Goal: Transaction & Acquisition: Purchase product/service

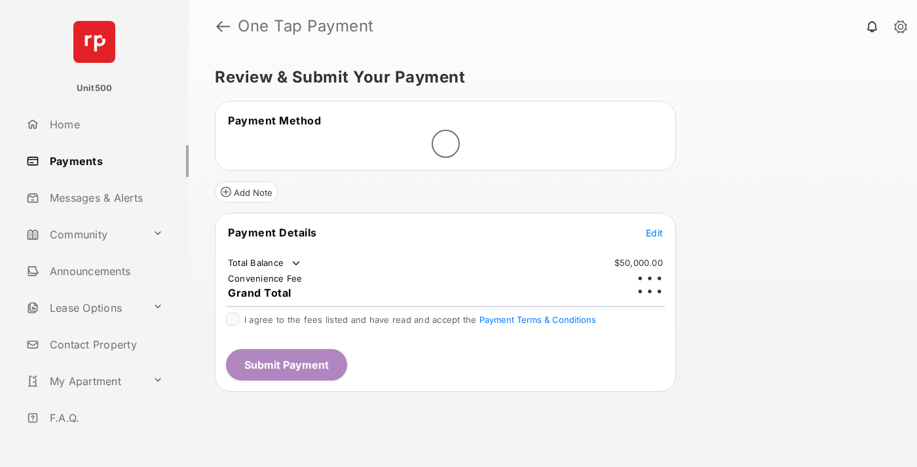
click at [654, 227] on span "Edit" at bounding box center [654, 232] width 17 height 11
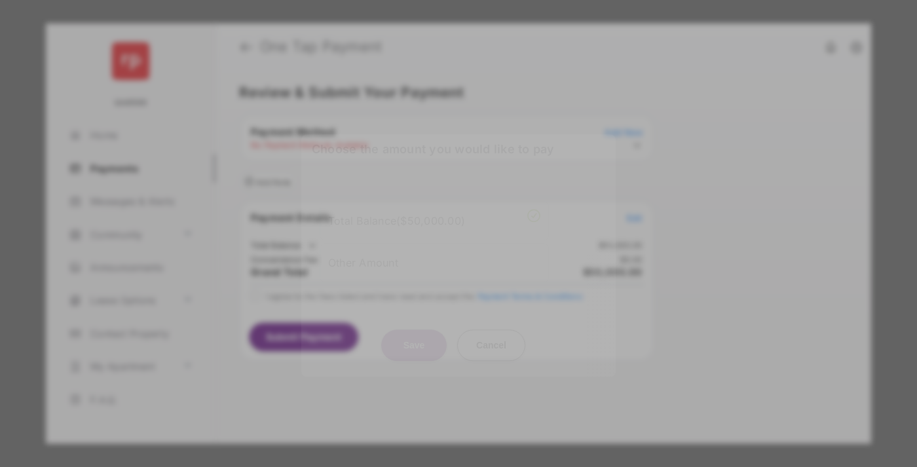
click at [434, 257] on div "Other Amount" at bounding box center [434, 262] width 212 height 22
type input "****"
click at [414, 347] on button "Save" at bounding box center [413, 344] width 65 height 31
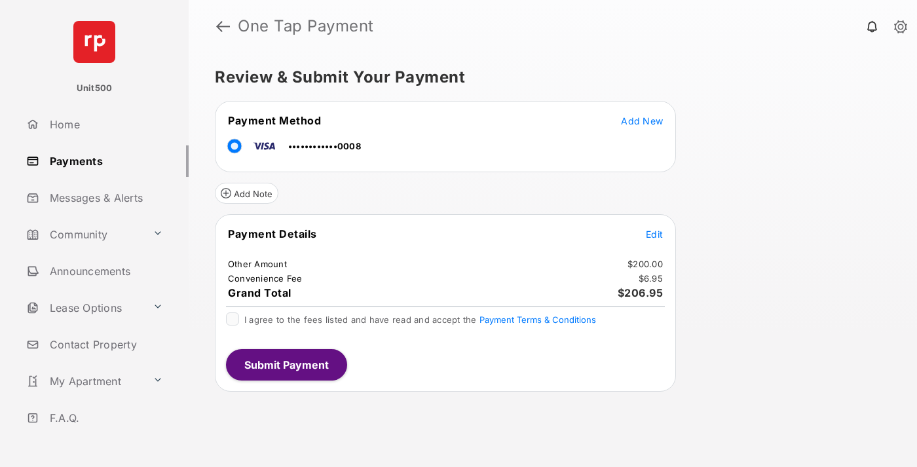
click at [654, 234] on span "Edit" at bounding box center [654, 233] width 17 height 11
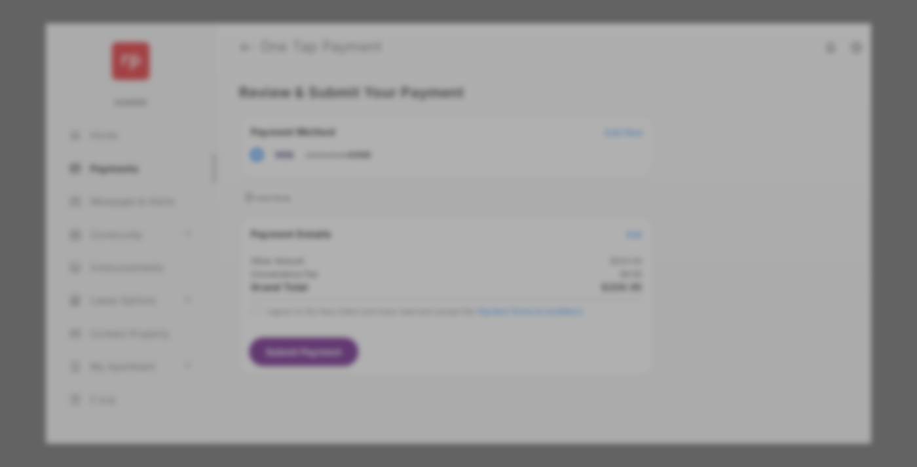
click at [414, 367] on button "Save" at bounding box center [413, 366] width 65 height 31
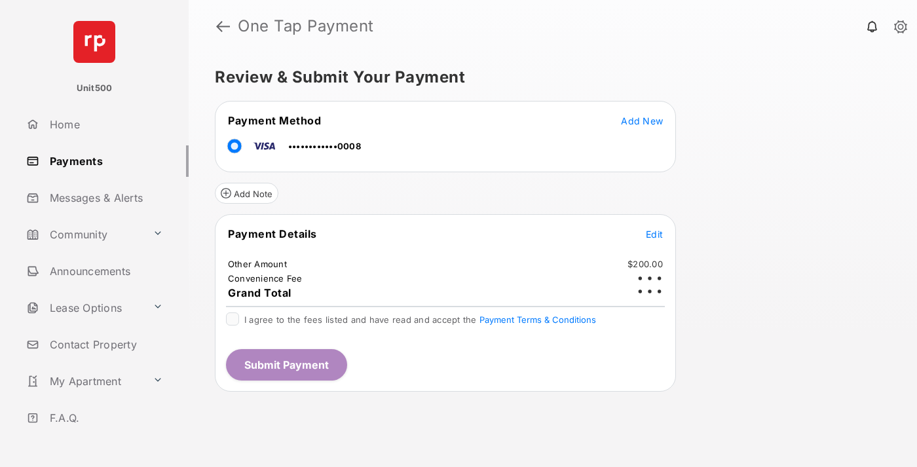
click at [285, 364] on button "Submit Payment" at bounding box center [286, 364] width 121 height 31
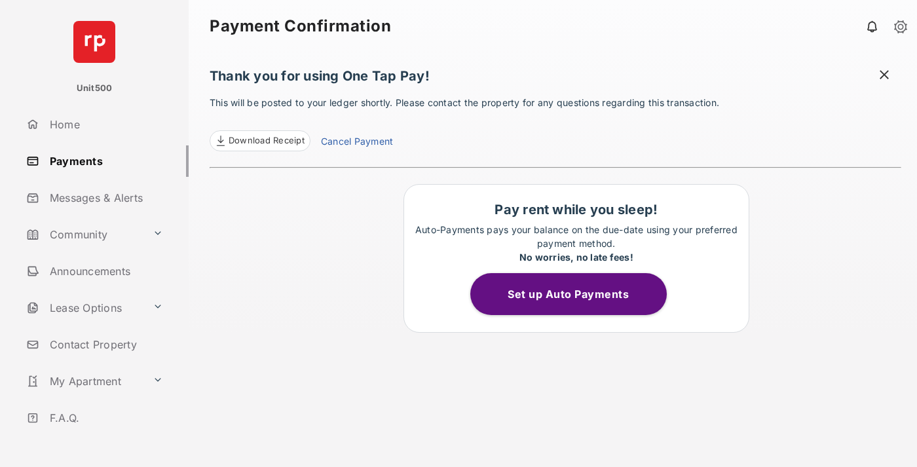
click at [884, 76] on span at bounding box center [883, 76] width 13 height 16
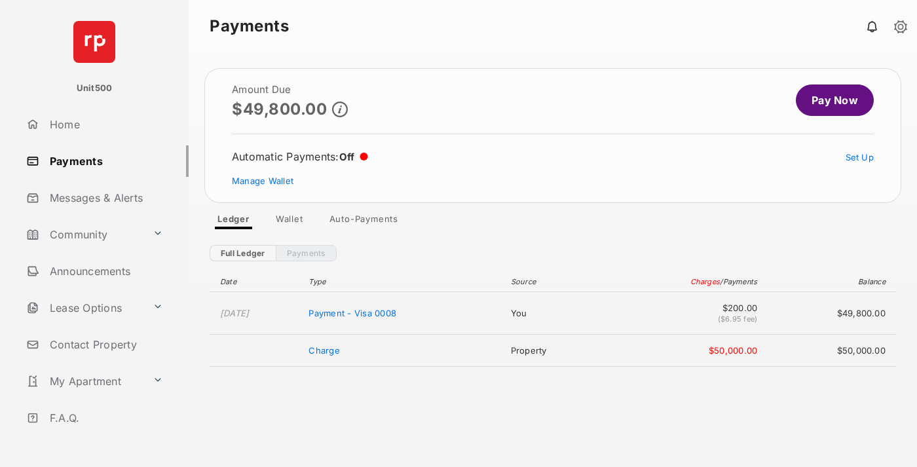
click at [263, 181] on link "Manage Wallet" at bounding box center [263, 180] width 62 height 10
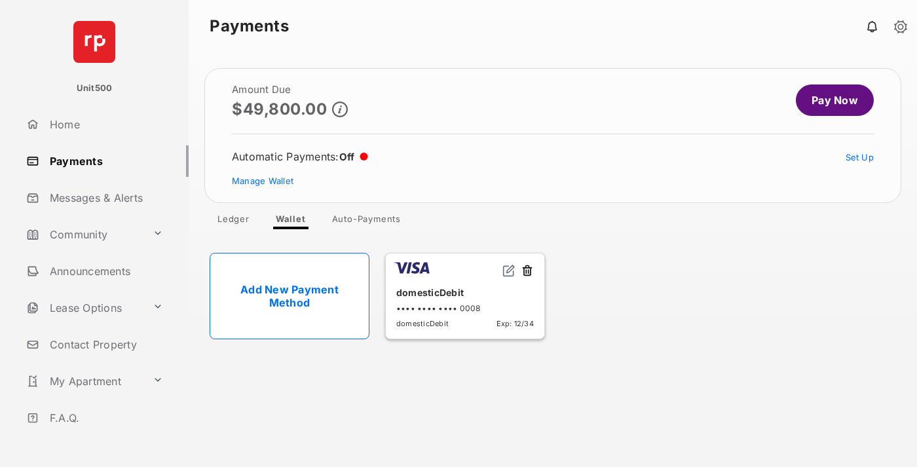
click at [527, 271] on button at bounding box center [527, 271] width 13 height 15
